Goal: Information Seeking & Learning: Find contact information

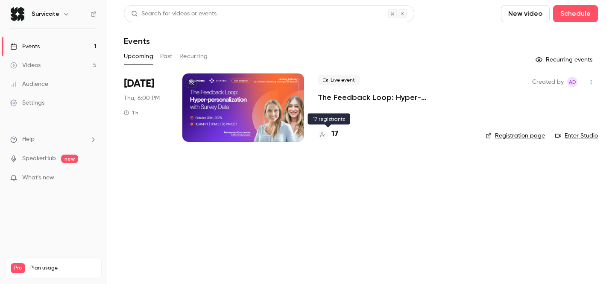
click at [336, 133] on h4 "17" at bounding box center [334, 135] width 7 height 12
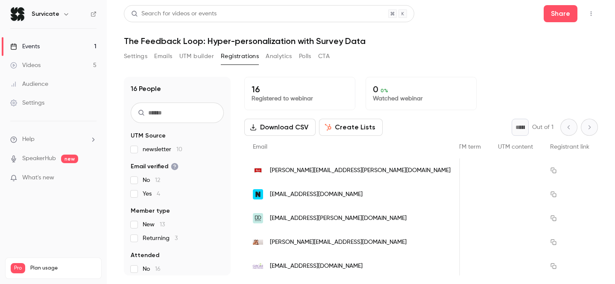
scroll to position [0, 1535]
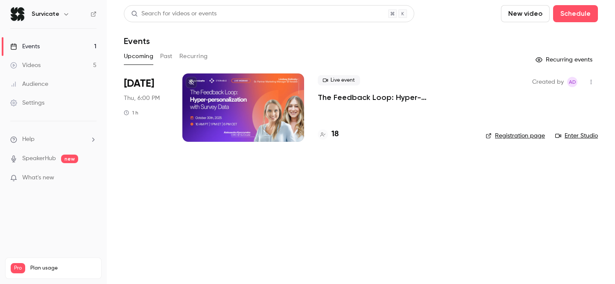
click at [338, 135] on h4 "18" at bounding box center [334, 135] width 7 height 12
click at [334, 133] on h4 "21" at bounding box center [334, 135] width 7 height 12
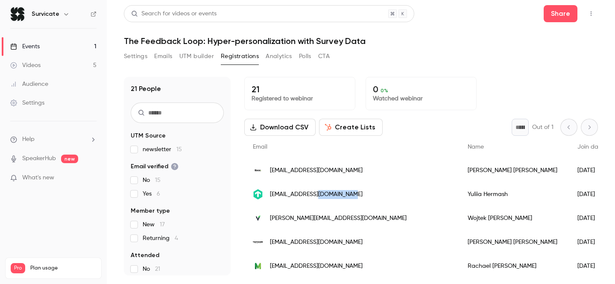
drag, startPoint x: 352, startPoint y: 194, endPoint x: 315, endPoint y: 195, distance: 37.2
click at [315, 195] on div "yuliia.hermash@checkmk.com" at bounding box center [351, 194] width 215 height 24
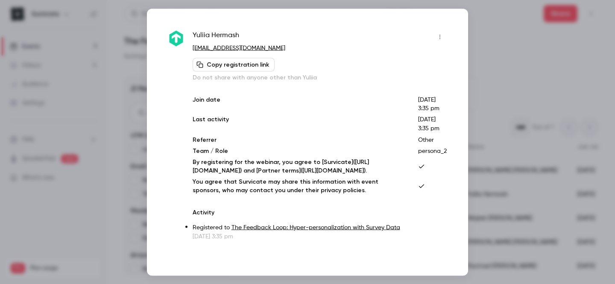
copy span "checkmk.com"
drag, startPoint x: 278, startPoint y: 48, endPoint x: 237, endPoint y: 49, distance: 40.6
click at [237, 49] on p "yuliia.hermash@checkmk.com" at bounding box center [320, 48] width 254 height 9
copy link "checkmk.com"
click at [512, 38] on div at bounding box center [307, 142] width 615 height 284
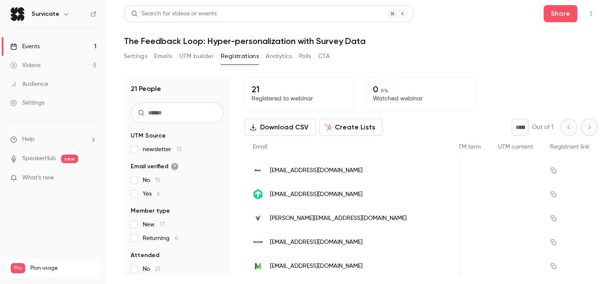
scroll to position [0, 1454]
